Goal: Task Accomplishment & Management: Manage account settings

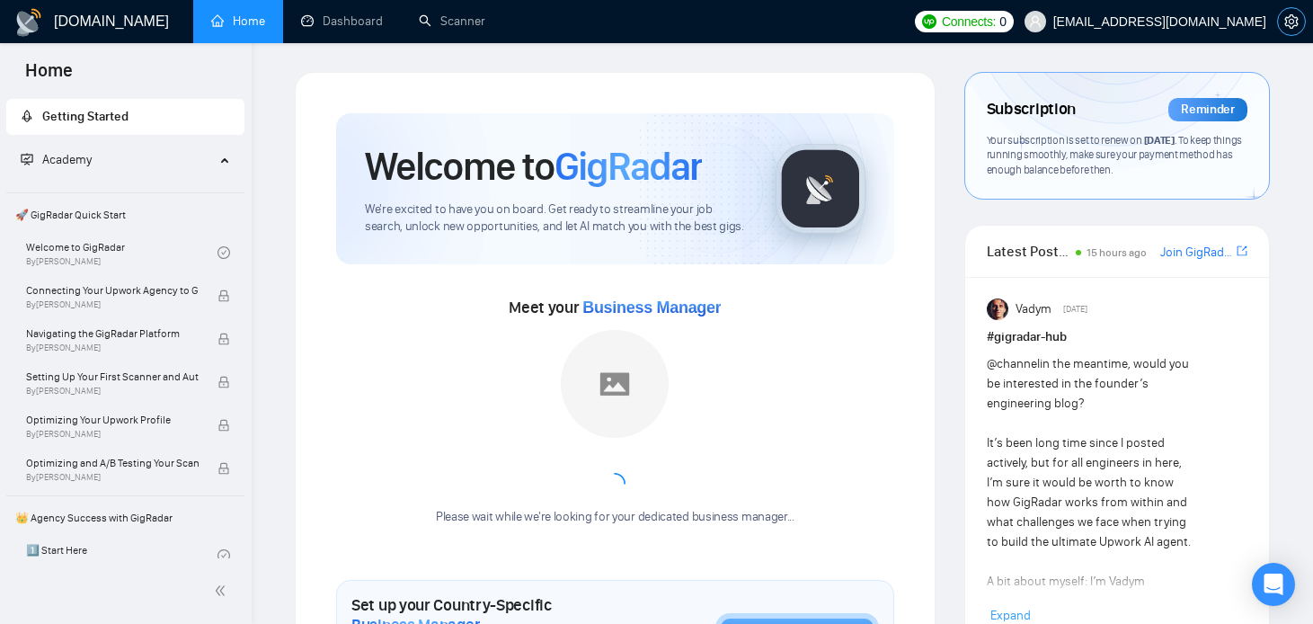
click at [1294, 23] on icon "setting" at bounding box center [1291, 21] width 14 height 14
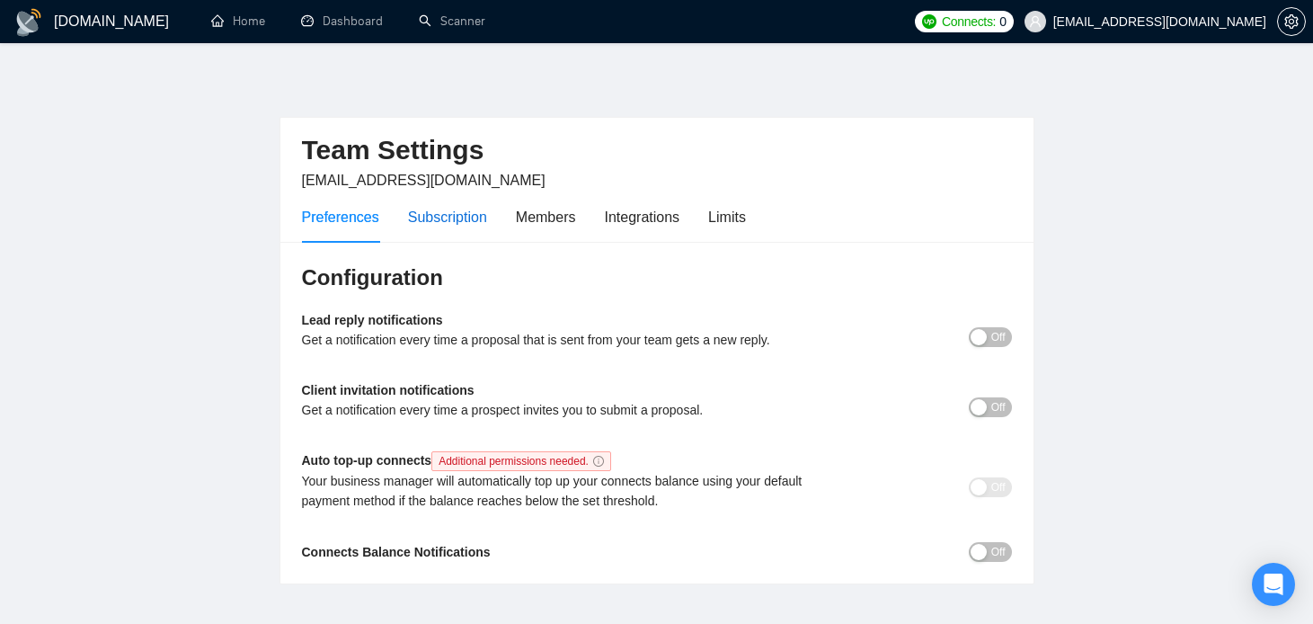
click at [453, 207] on div "Subscription" at bounding box center [447, 217] width 79 height 22
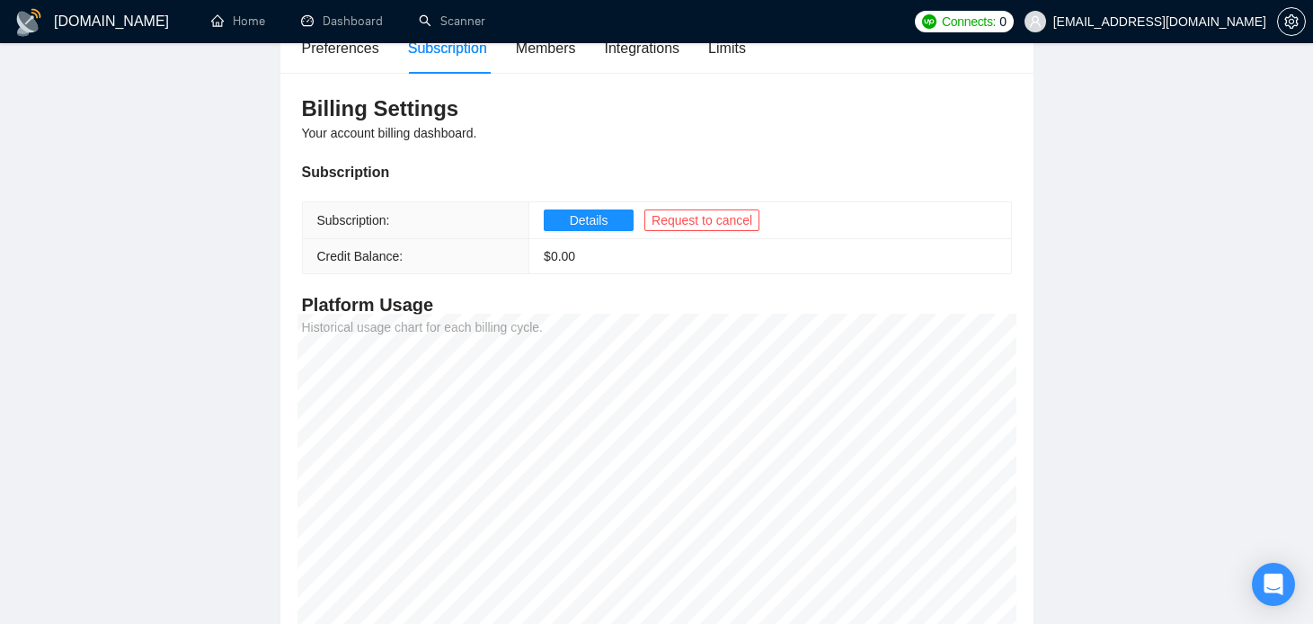
scroll to position [146, 0]
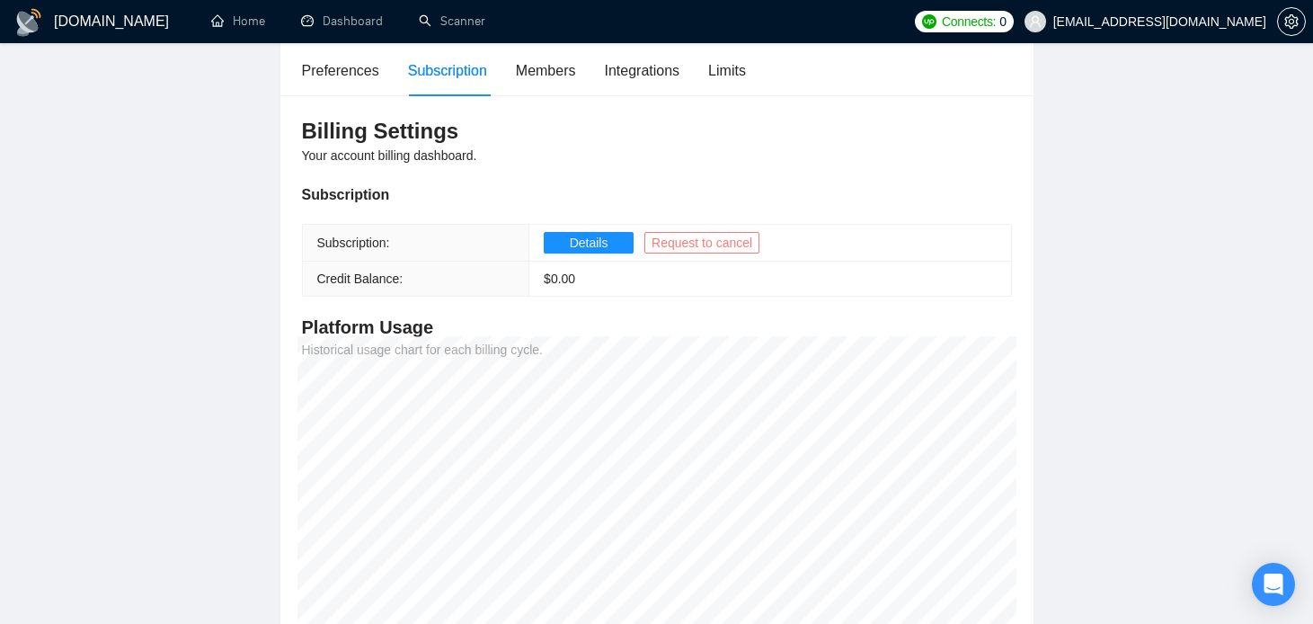
click at [708, 246] on span "Request to cancel" at bounding box center [701, 243] width 101 height 20
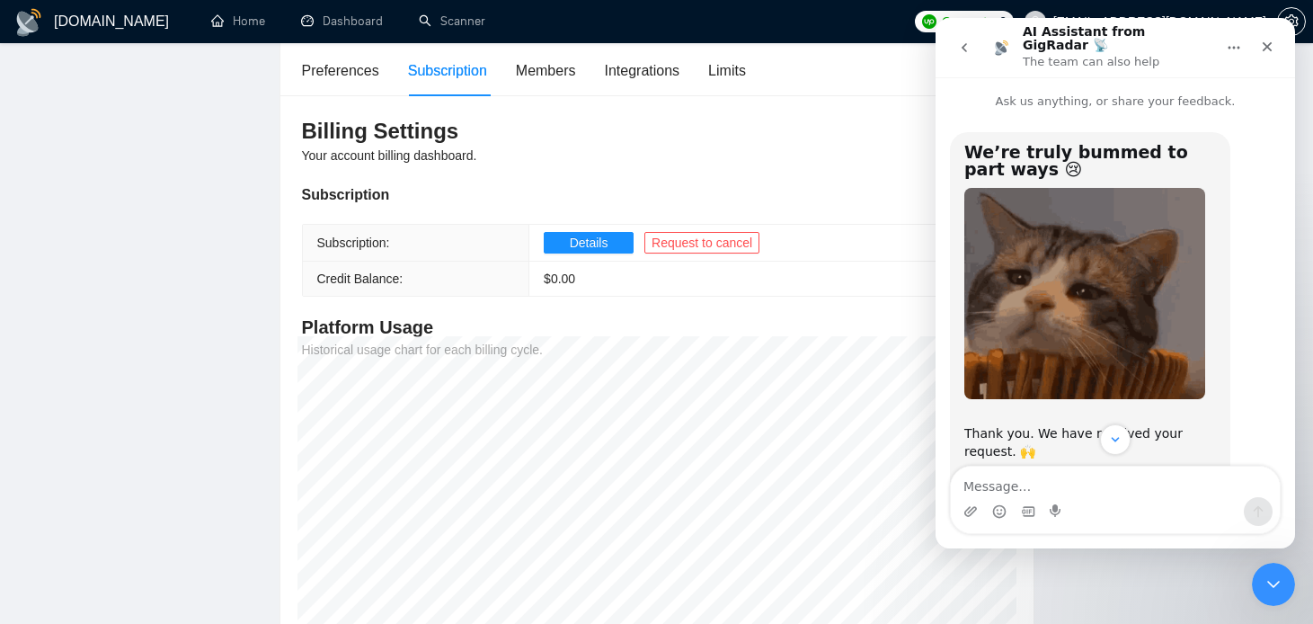
scroll to position [102, 0]
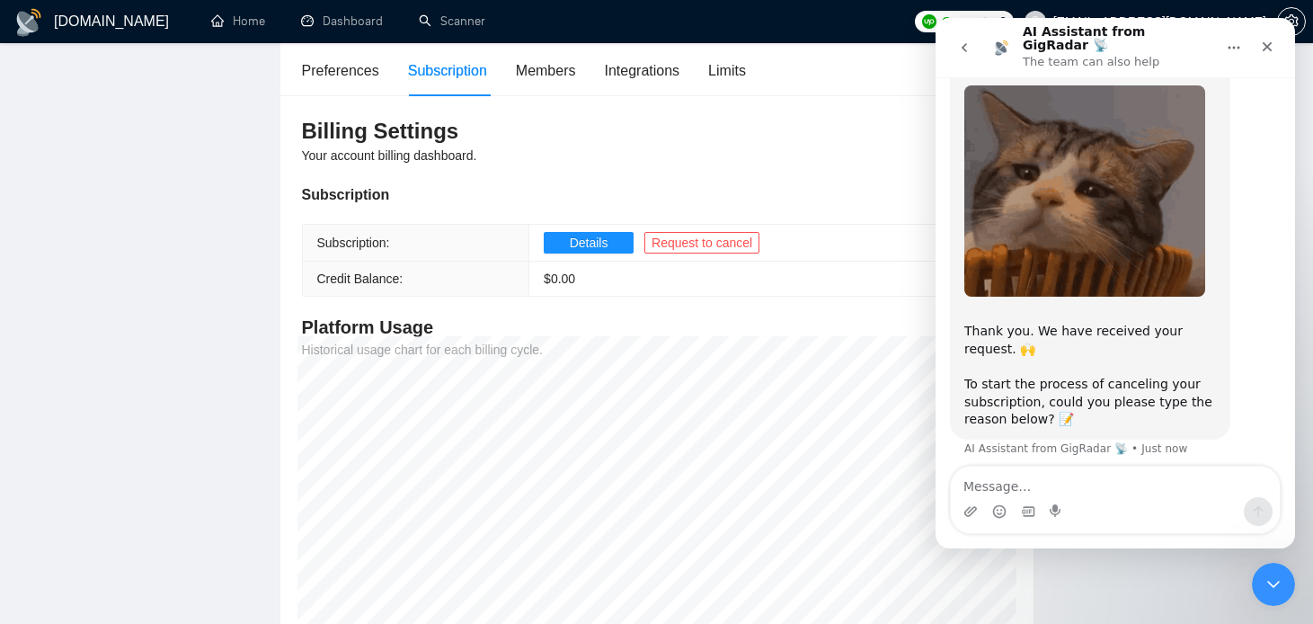
click at [1039, 474] on textarea "Message…" at bounding box center [1115, 481] width 329 height 31
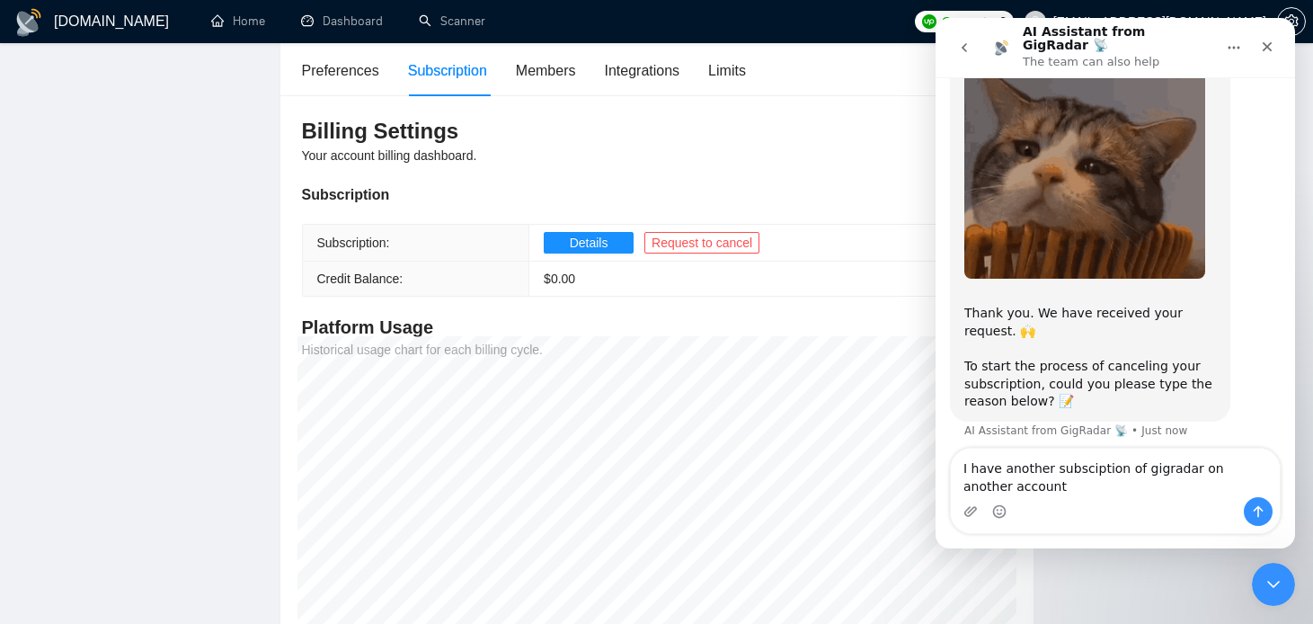
type textarea "I have another subscription of gigradar on another account"
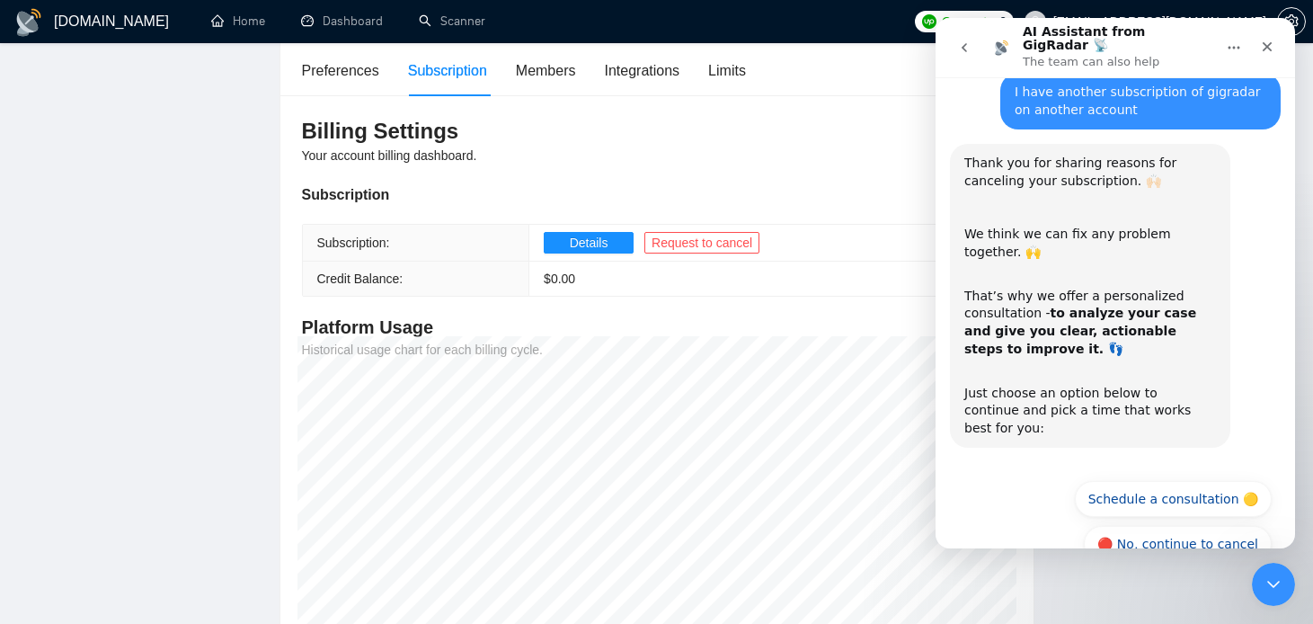
scroll to position [499, 0]
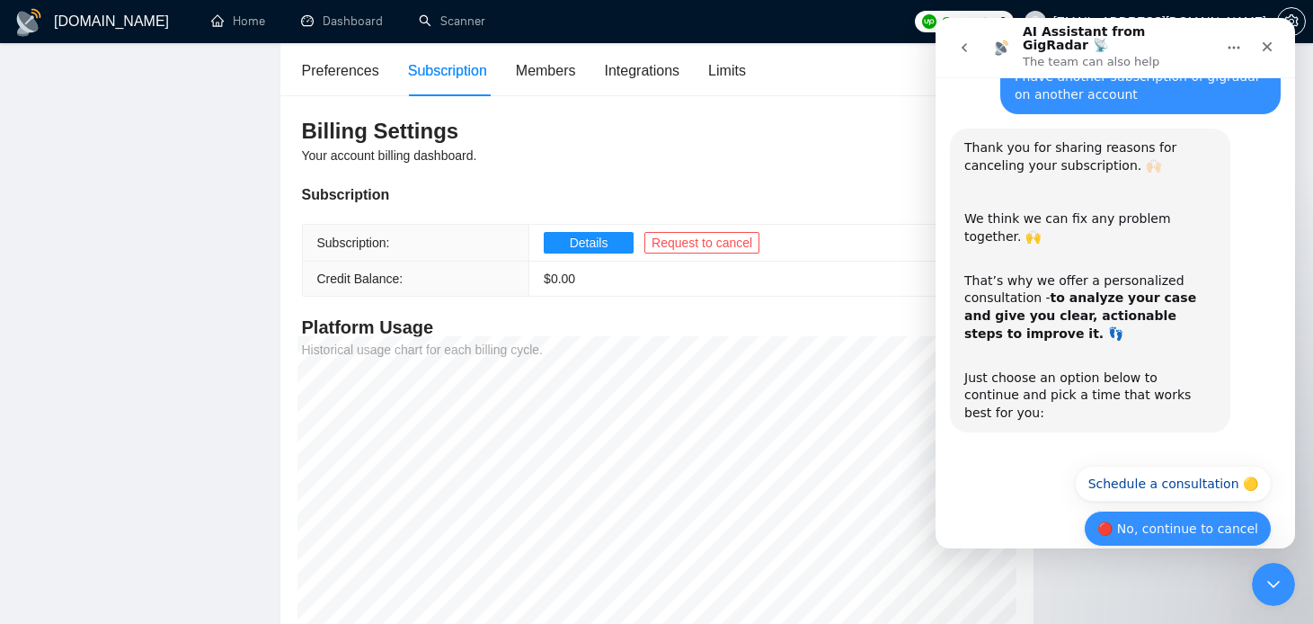
click at [1210, 511] on button "🔴 No, continue to cancel" at bounding box center [1178, 528] width 188 height 36
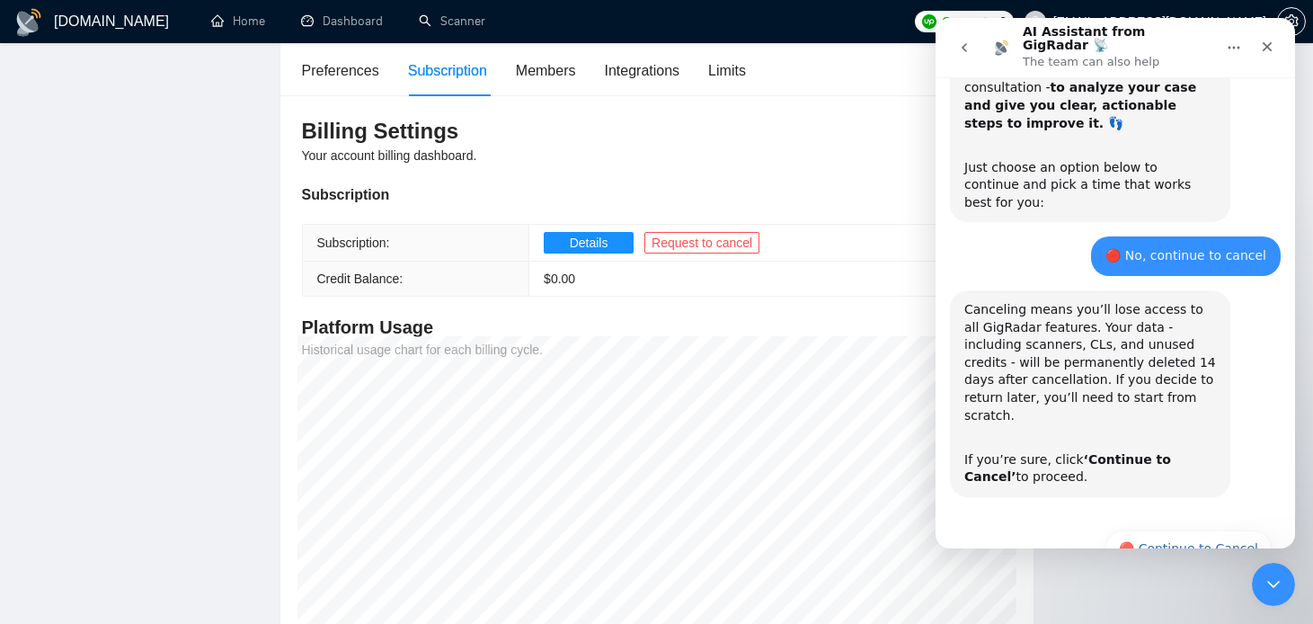
scroll to position [713, 0]
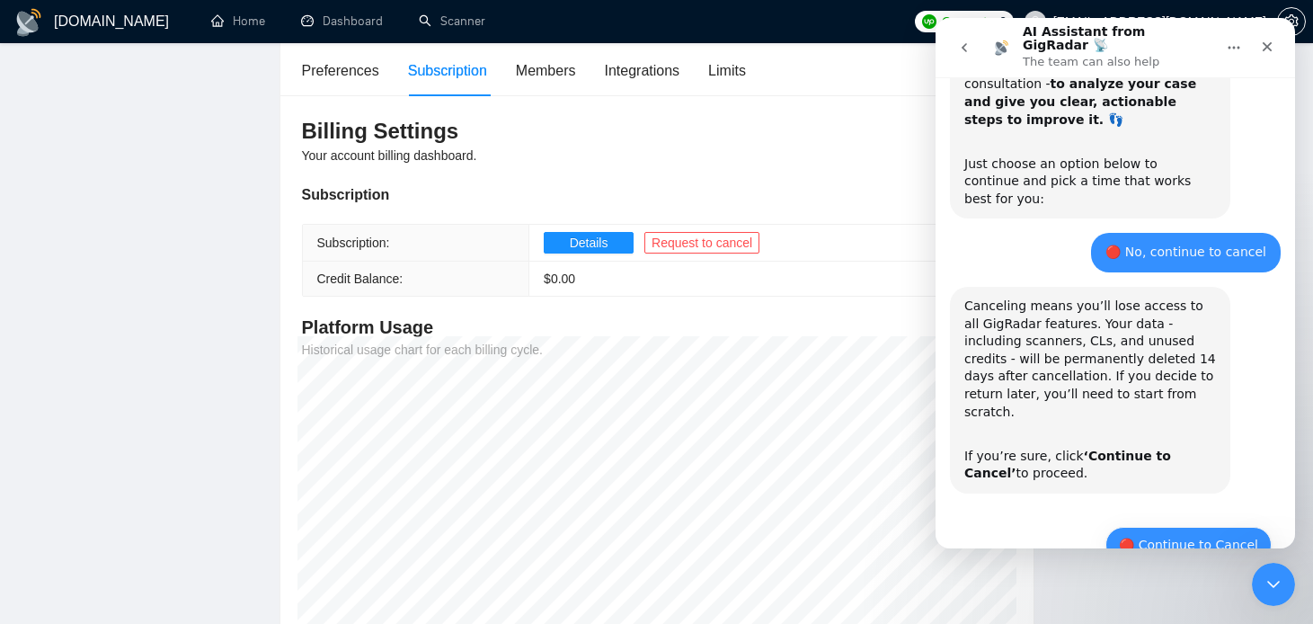
click at [1205, 527] on button "🔴 Continue to Cancel" at bounding box center [1188, 545] width 166 height 36
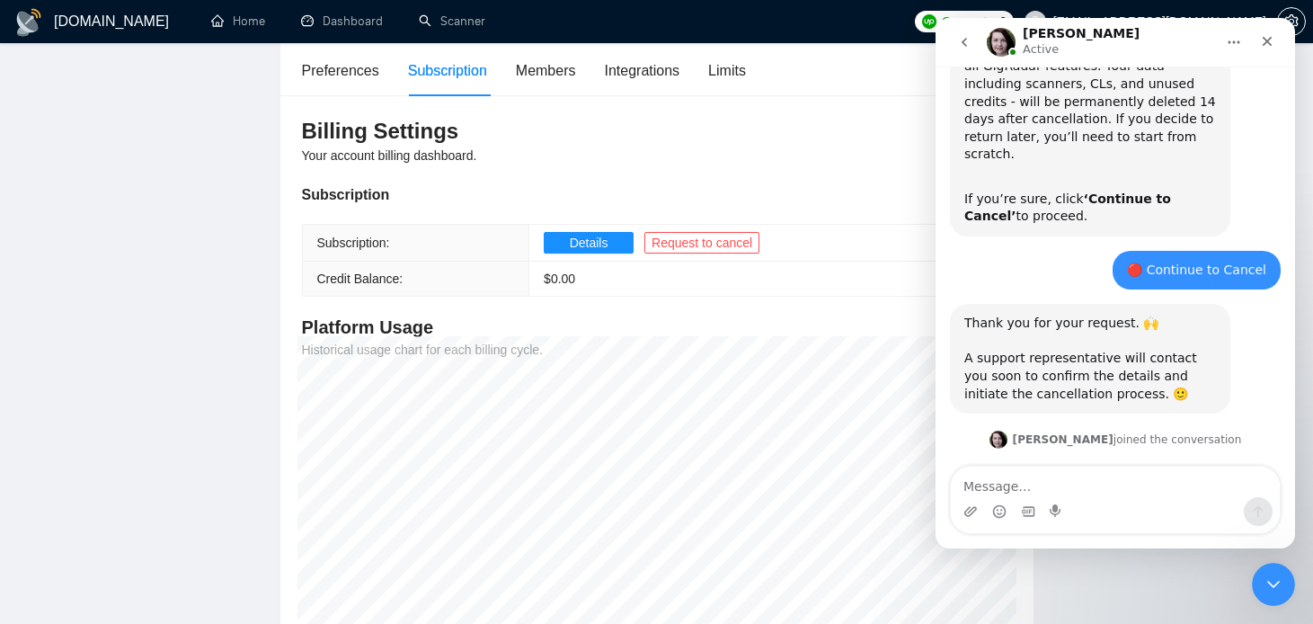
scroll to position [1056, 0]
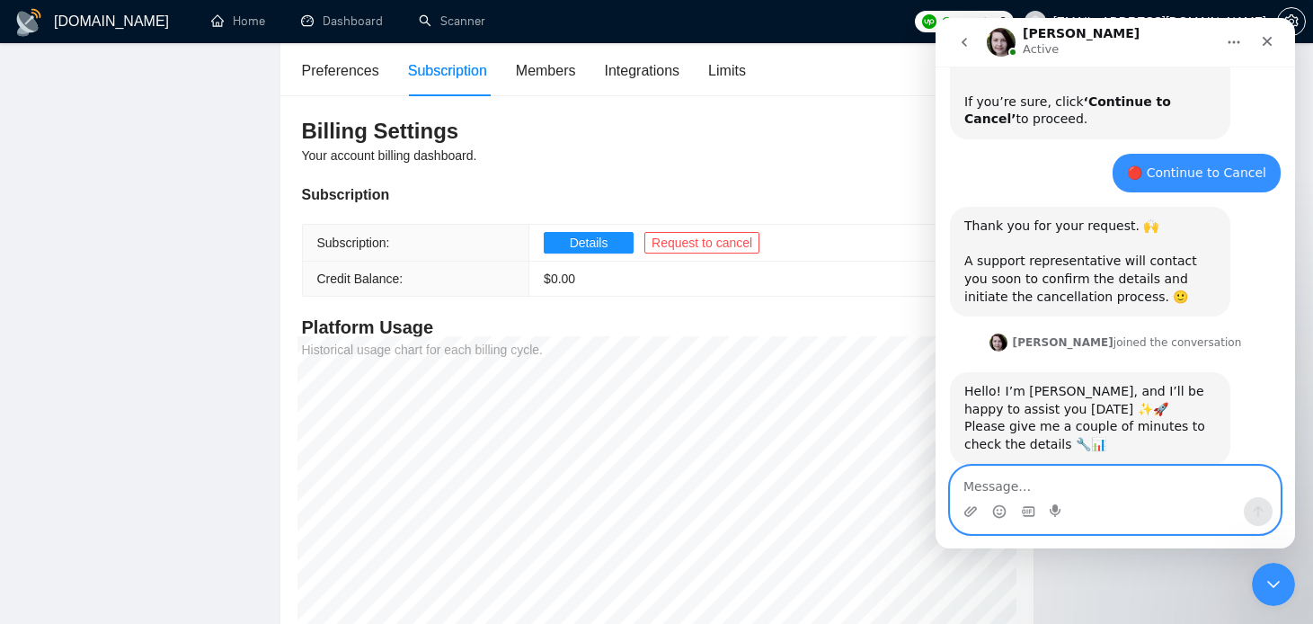
click at [1023, 482] on textarea "Message…" at bounding box center [1115, 481] width 329 height 31
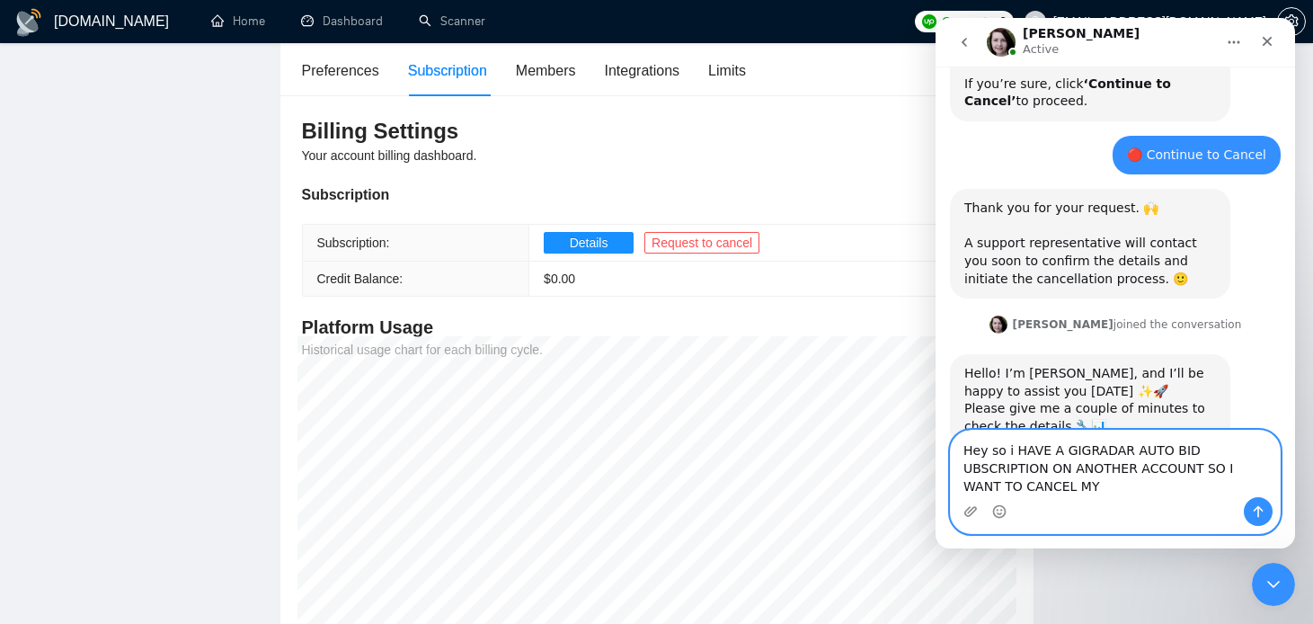
scroll to position [1092, 0]
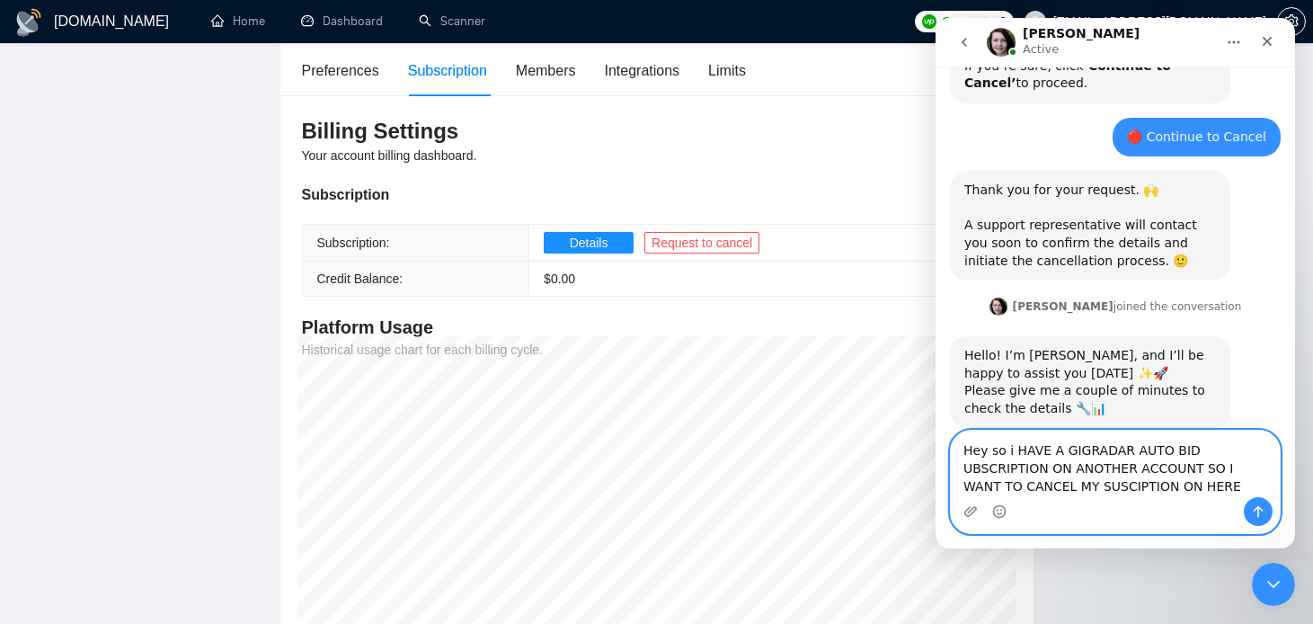
click at [1022, 491] on textarea "Hey so i HAVE A GIGRADAR AUTO BID UBSCRIPTION ON ANOTHER ACCOUNT SO I WANT TO C…" at bounding box center [1115, 463] width 329 height 66
paste textarea "i, I already have a Gigradar auto-bid subscription on another account, so I’d l…"
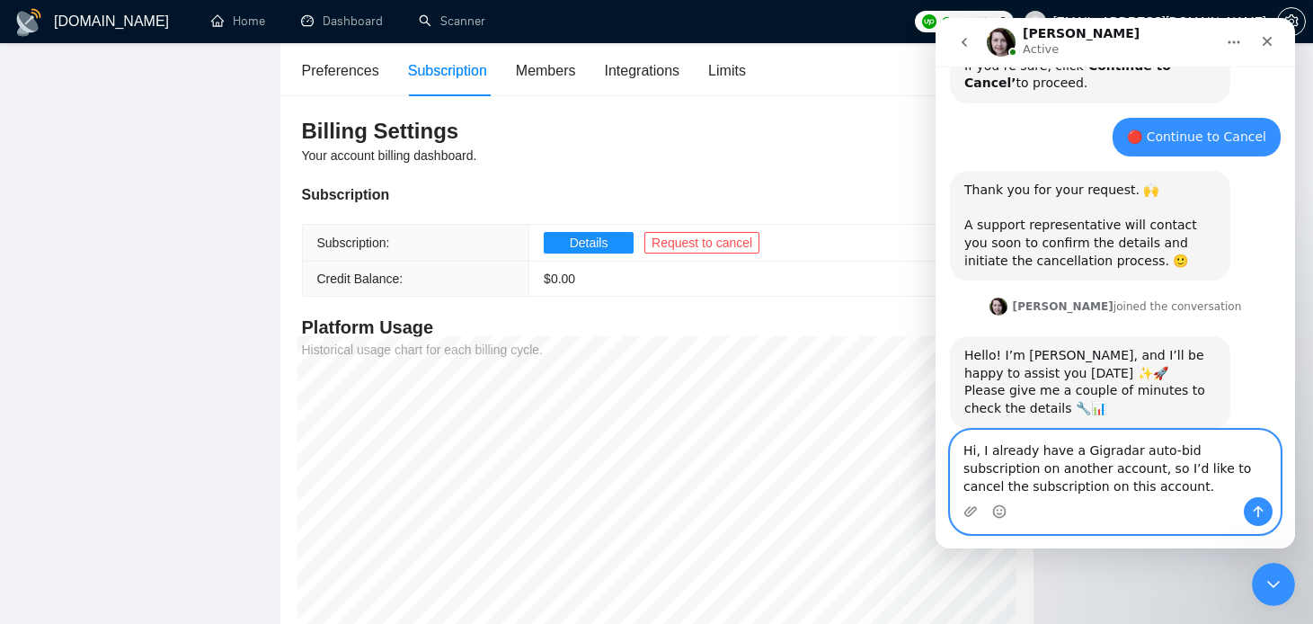
type textarea "Hi, I already have a Gigradar auto-bid subscription on another account, so I’d …"
click at [1249, 517] on button "Send a message…" at bounding box center [1258, 511] width 29 height 29
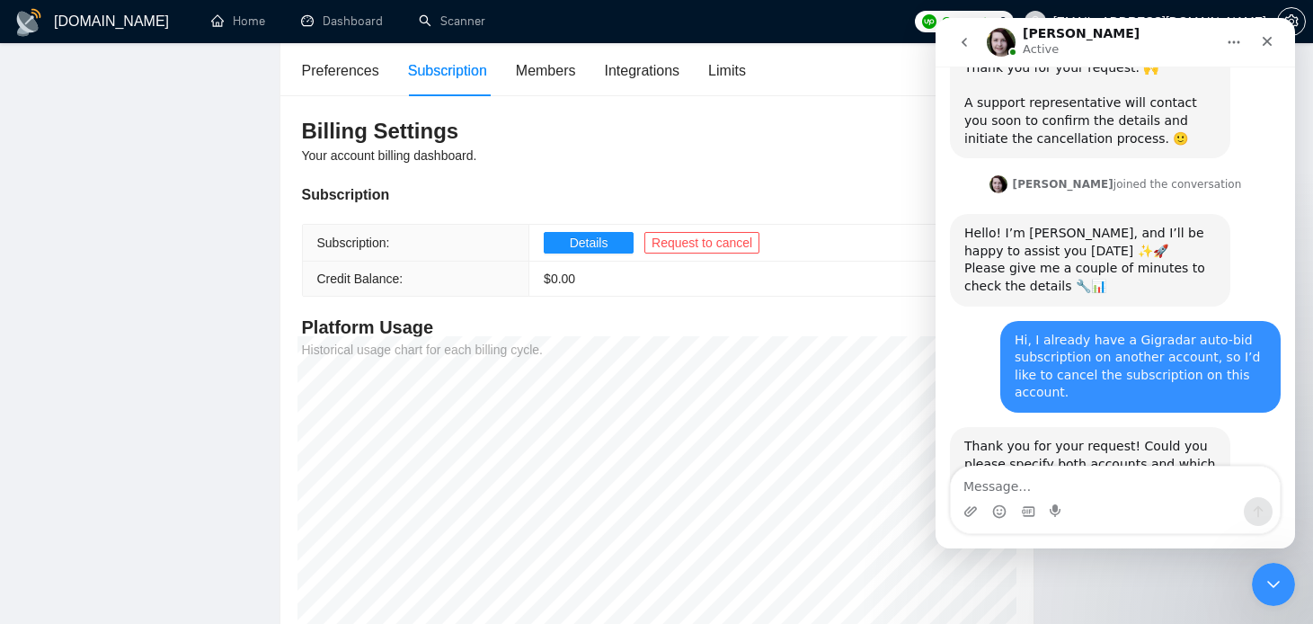
scroll to position [1252, 0]
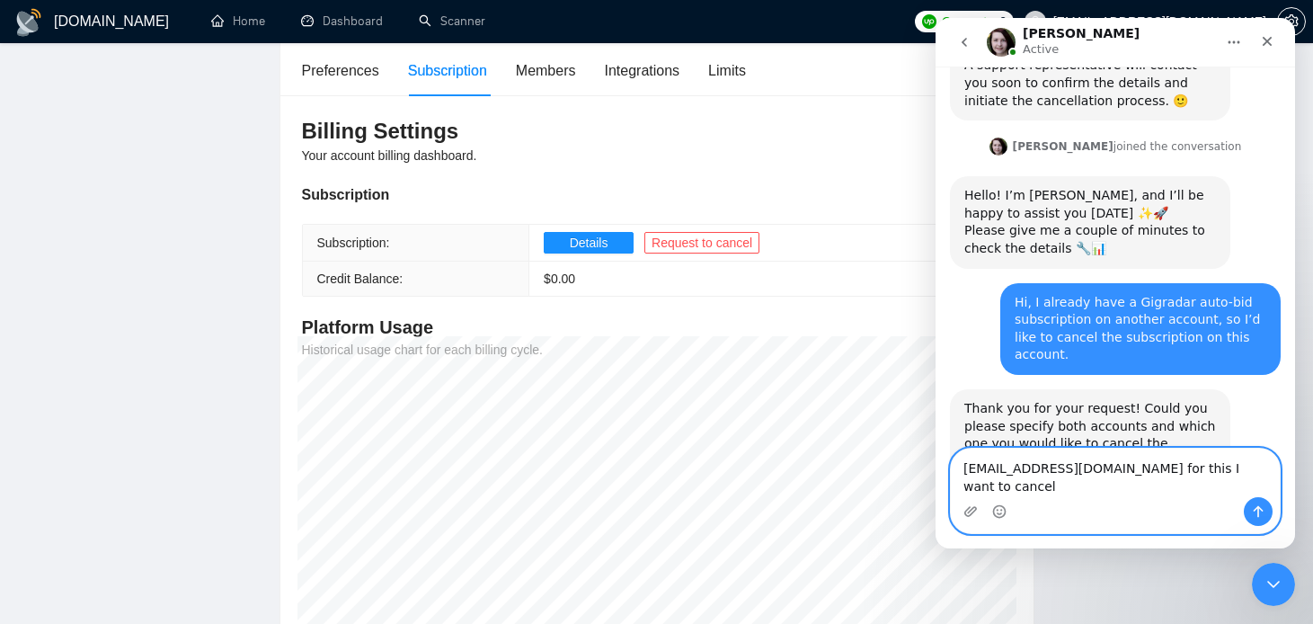
type textarea "info@worksofweb.co.uk for this I want to cancel"
click at [1266, 514] on button "Send a message…" at bounding box center [1258, 511] width 29 height 29
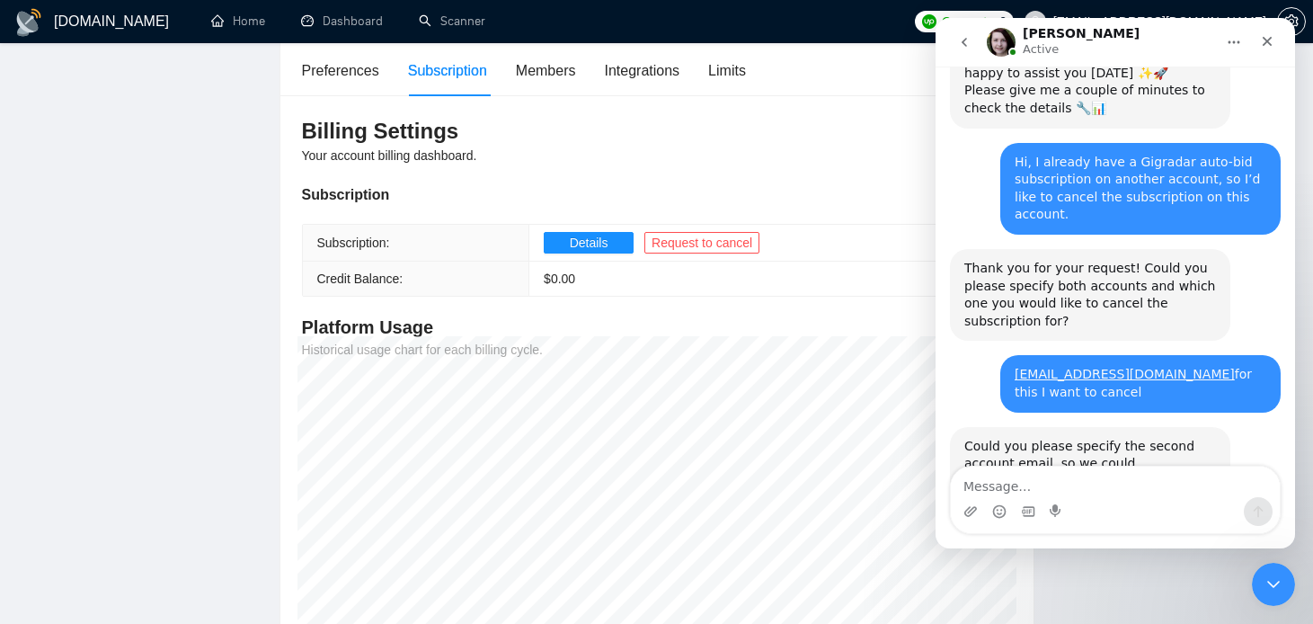
scroll to position [1412, 0]
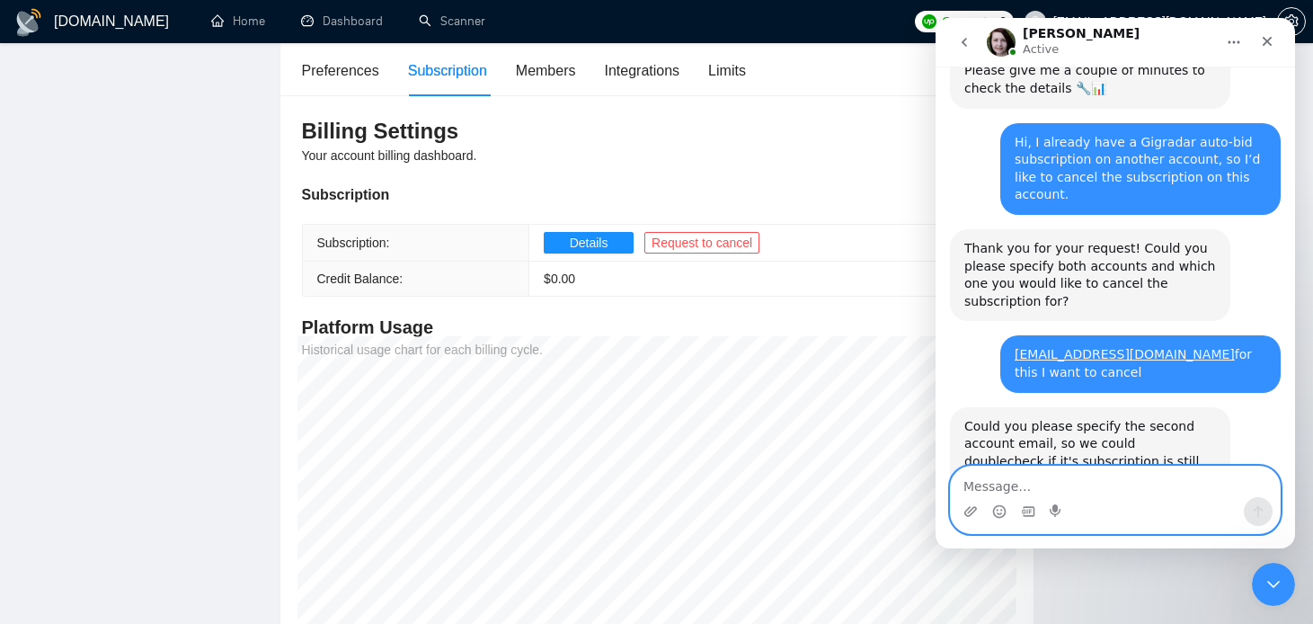
click at [1057, 484] on textarea "Message…" at bounding box center [1115, 481] width 329 height 31
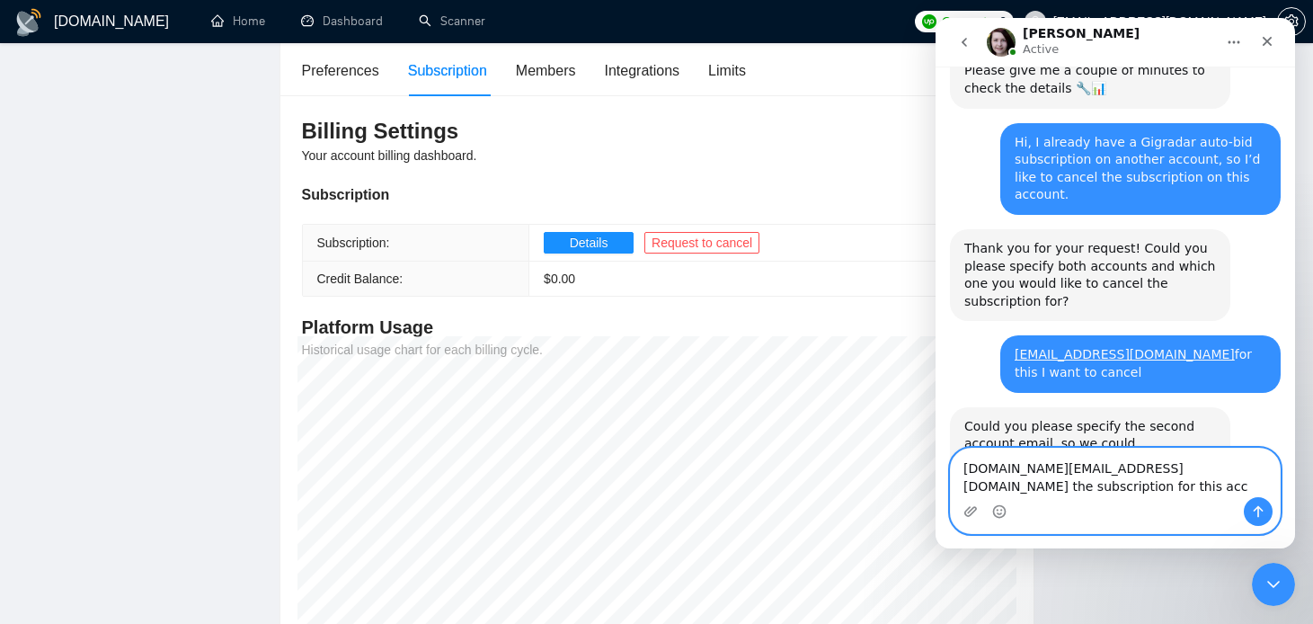
scroll to position [1430, 0]
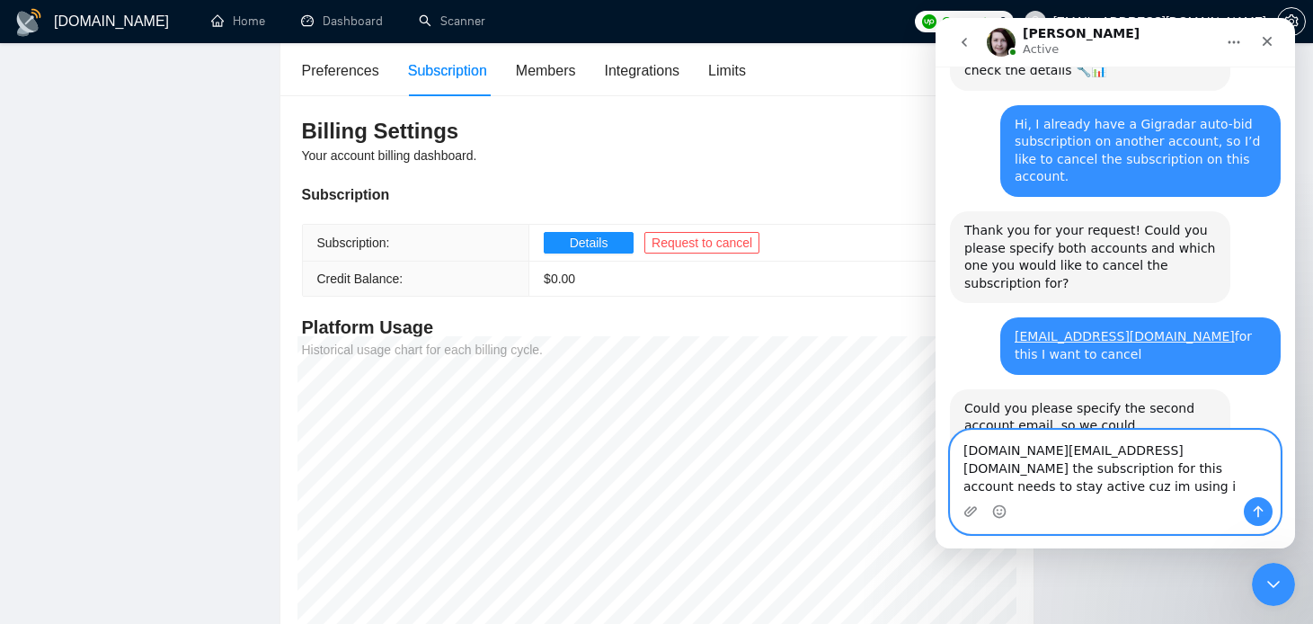
type textarea "mominmaz.uk@gmail.com the subscription for this account needs to stay active cu…"
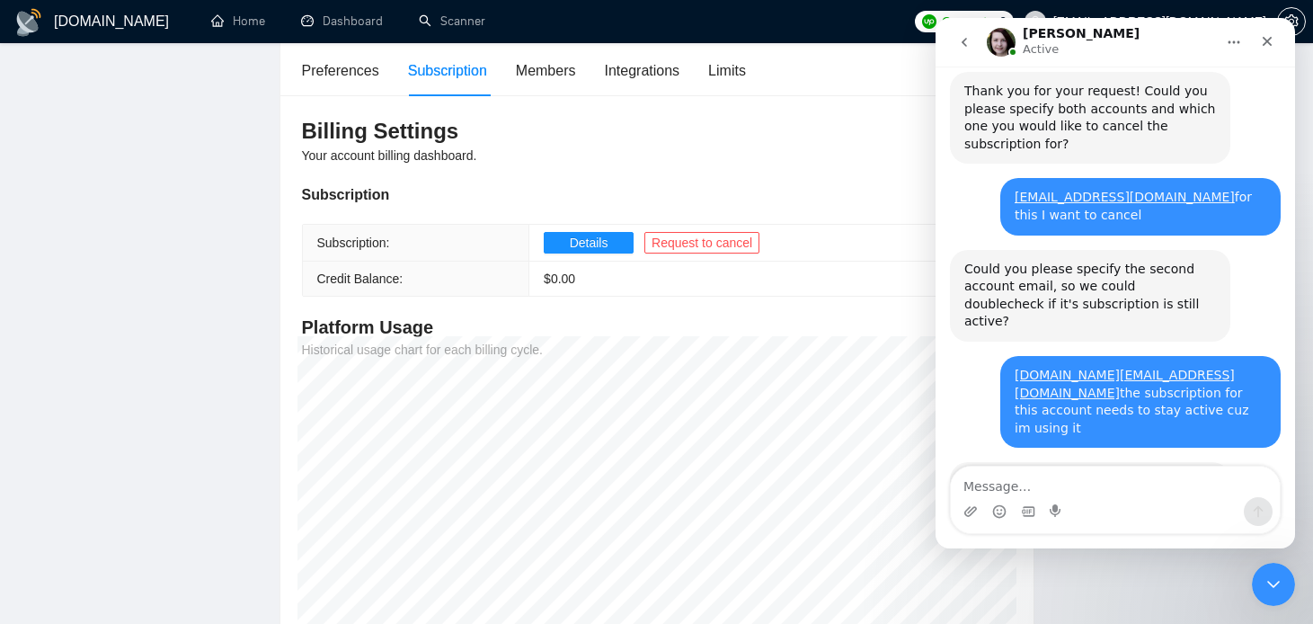
scroll to position [1677, 0]
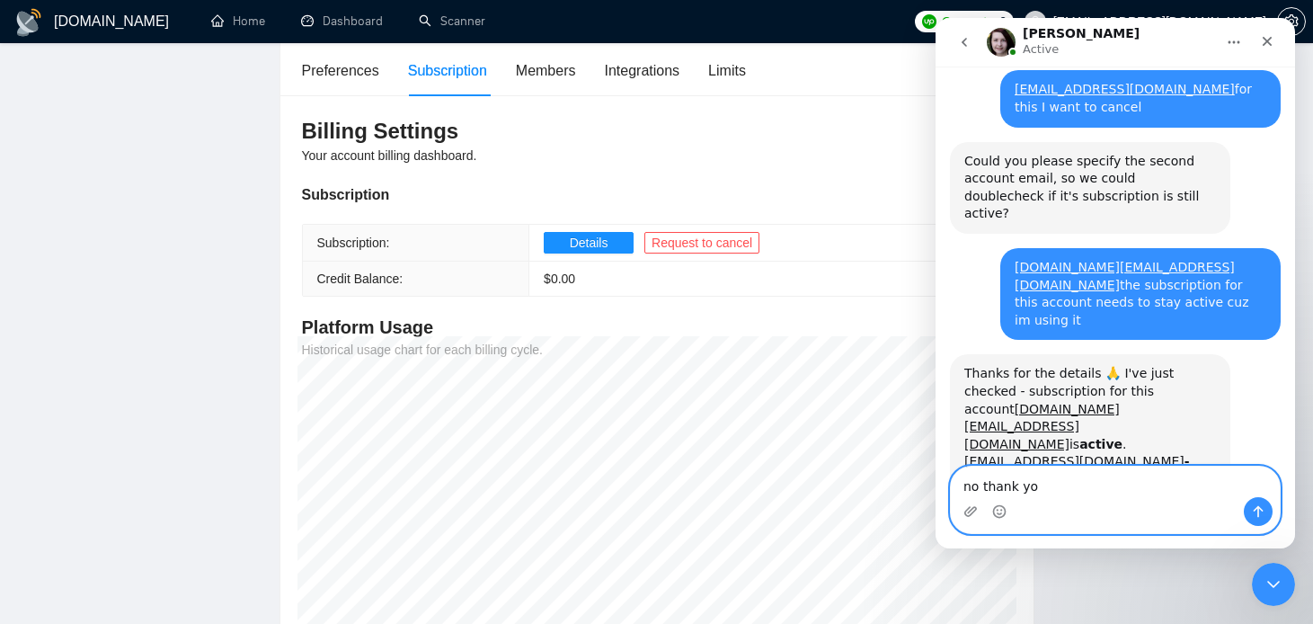
type textarea "no thank you"
